Goal: Download file/media

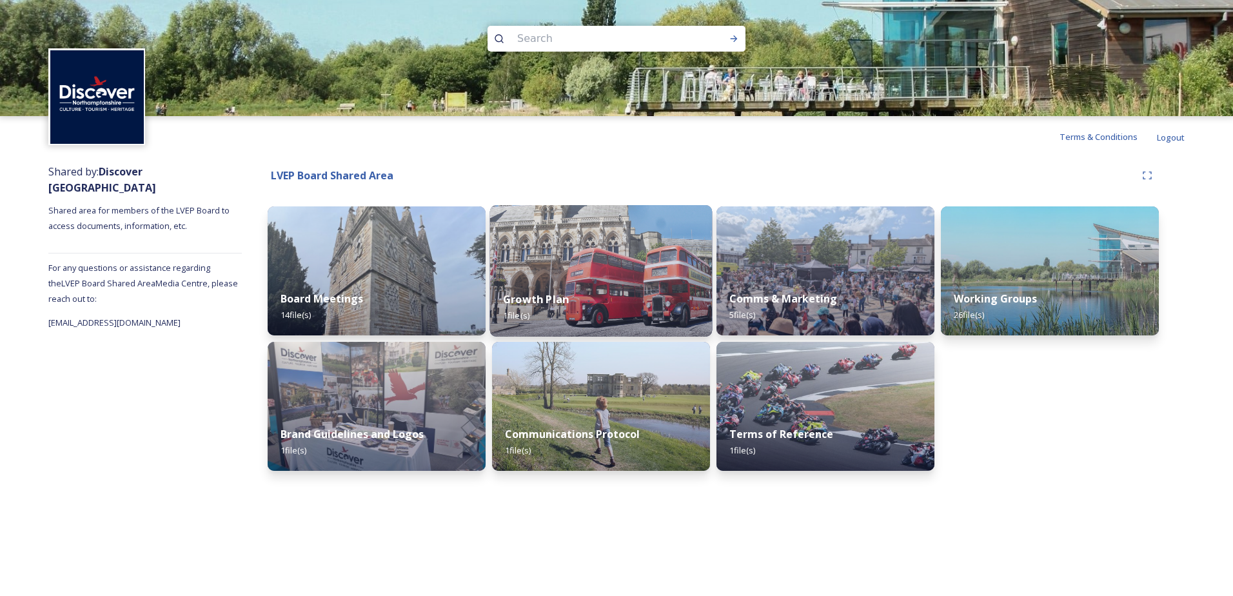
click at [599, 256] on img at bounding box center [601, 271] width 222 height 132
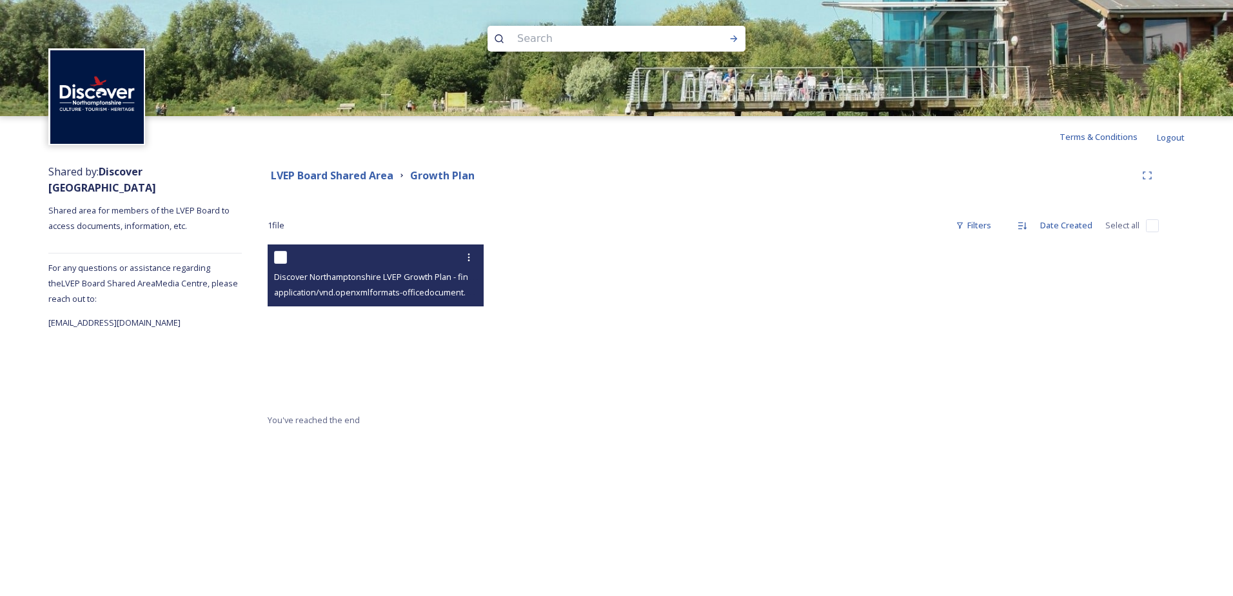
click at [367, 284] on div "application/vnd.openxmlformats-officedocument.wordprocessingml.document | 1.6 M…" at bounding box center [377, 291] width 206 height 15
click at [355, 276] on span "Discover Northamptonshire LVEP Growth Plan - final with RG comments [DATE] (005…" at bounding box center [445, 276] width 342 height 12
click at [355, 288] on span "application/vnd.openxmlformats-officedocument.wordprocessingml.document | 1.6 M…" at bounding box center [450, 292] width 353 height 12
click at [283, 260] on input "checkbox" at bounding box center [280, 257] width 13 height 13
checkbox input "true"
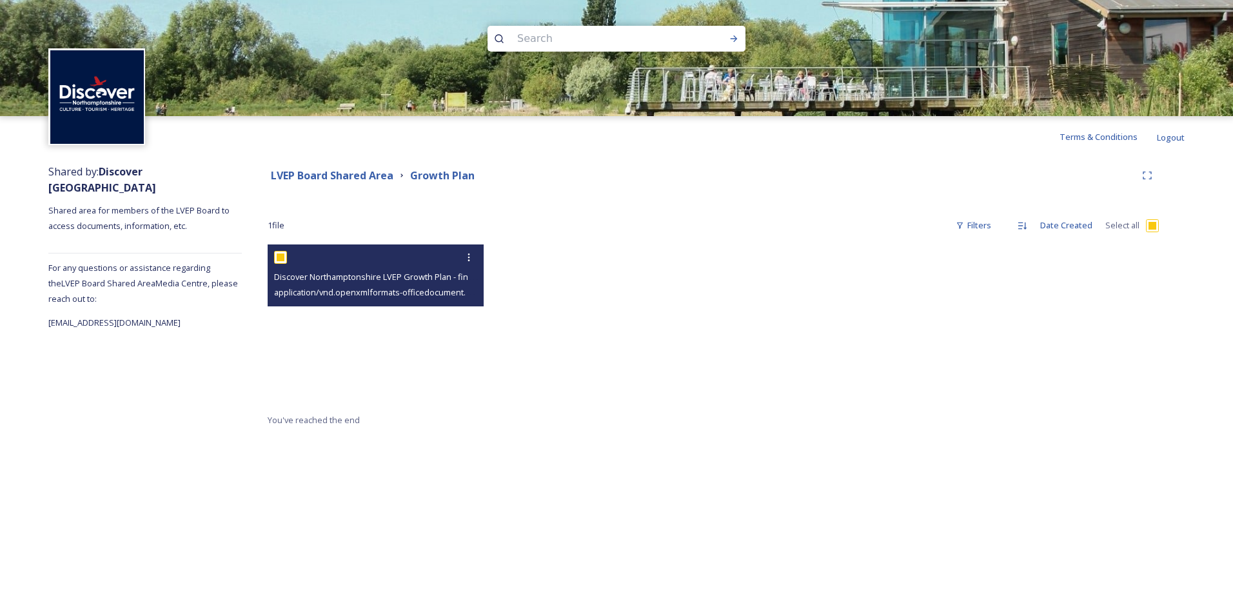
checkbox input "true"
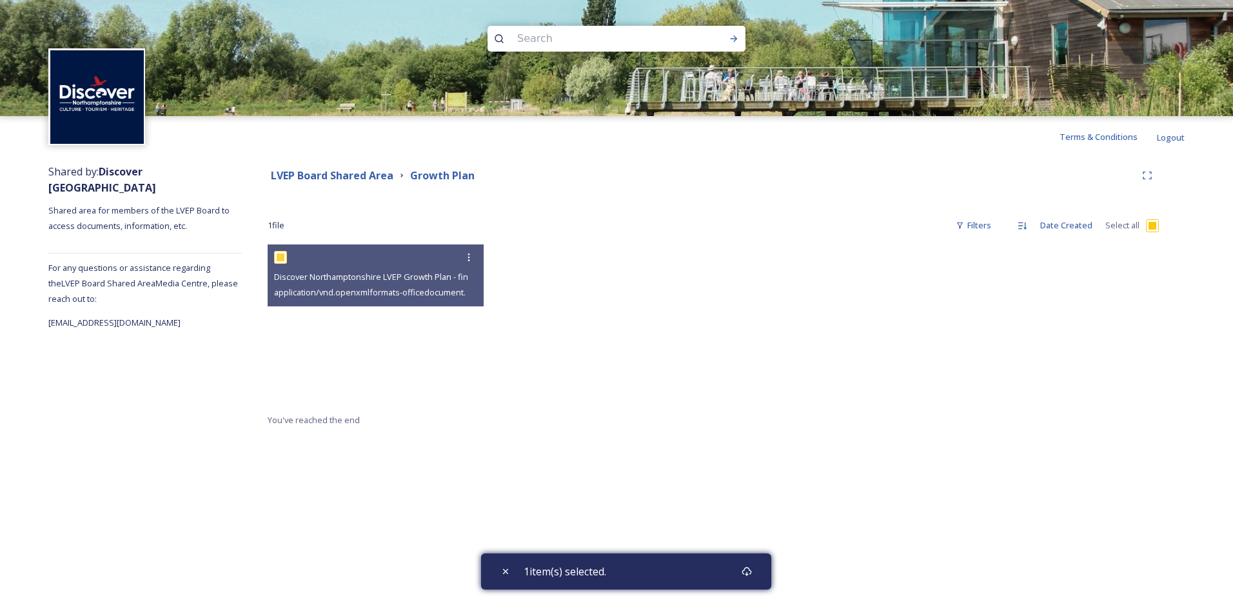
click at [790, 367] on div at bounding box center [825, 328] width 222 height 168
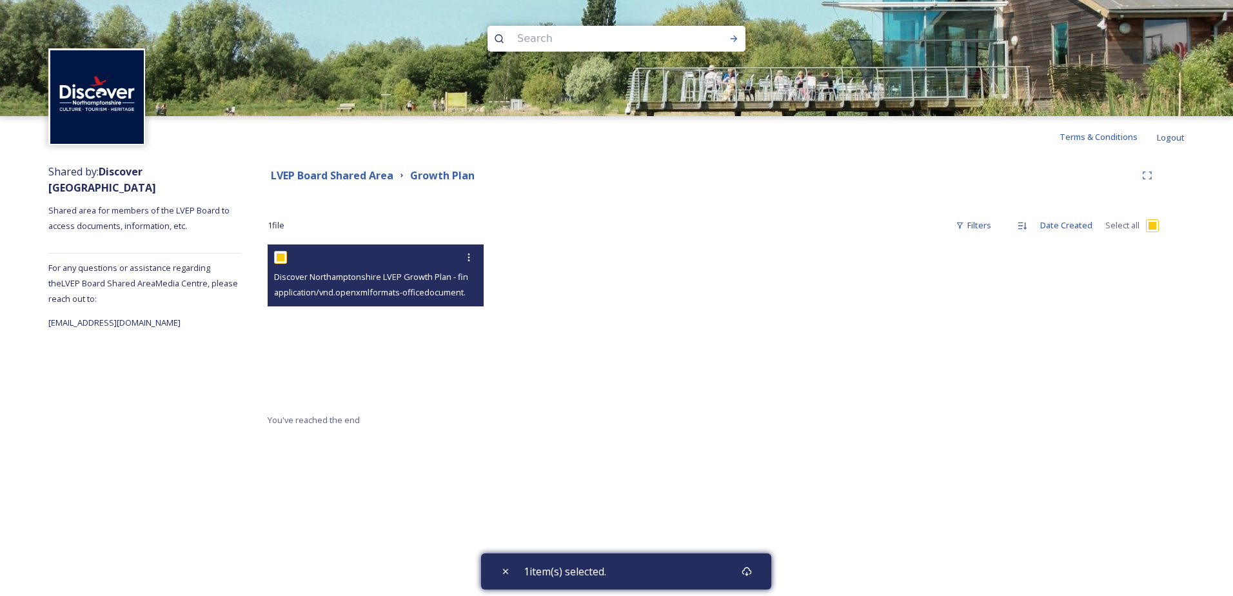
click at [400, 279] on span "Discover Northamptonshire LVEP Growth Plan - final with RG comments [DATE] (005…" at bounding box center [445, 276] width 342 height 12
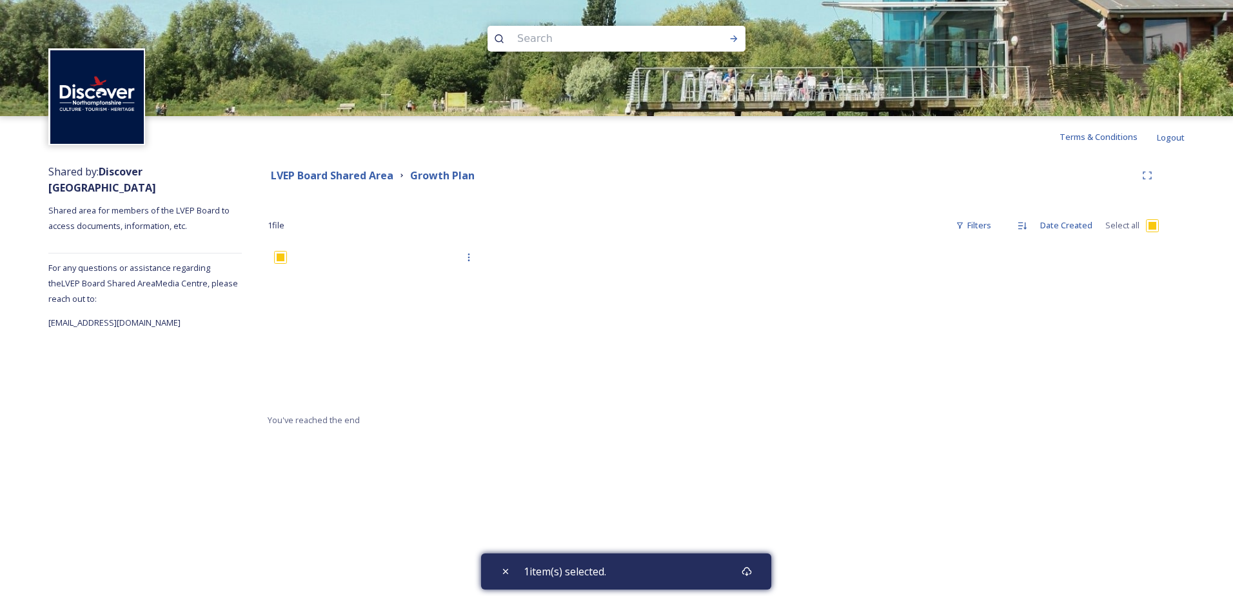
click at [720, 573] on div "1 item(s) selected." at bounding box center [626, 571] width 290 height 36
click at [750, 571] on icon at bounding box center [746, 571] width 10 height 10
